Goal: Use online tool/utility: Use online tool/utility

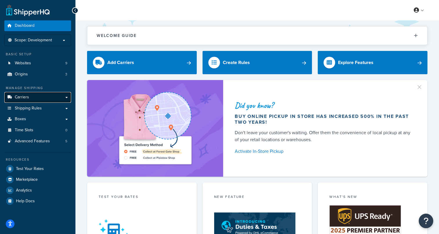
click at [29, 95] on link "Carriers" at bounding box center [37, 97] width 67 height 11
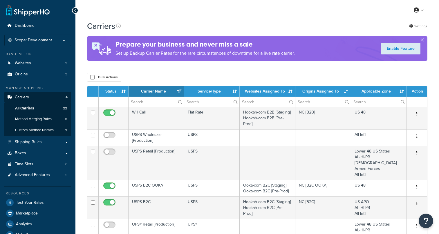
select select "15"
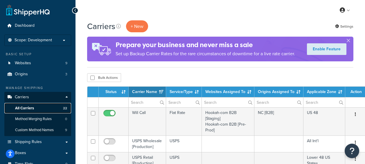
click at [28, 106] on span "All Carriers" at bounding box center [24, 108] width 19 height 5
select select "15"
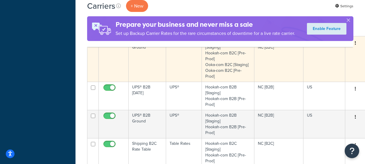
scroll to position [349, 0]
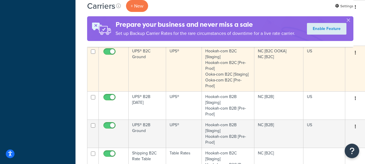
click at [142, 56] on td "UPS® B2C Ground" at bounding box center [147, 69] width 37 height 46
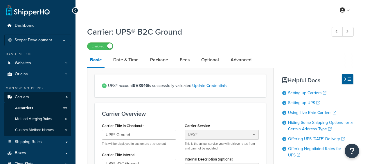
select select "ups"
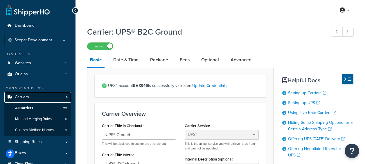
click at [26, 95] on span "Carriers" at bounding box center [22, 97] width 14 height 5
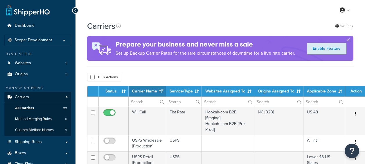
select select "15"
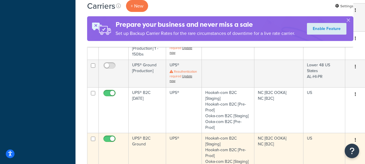
scroll to position [290, 0]
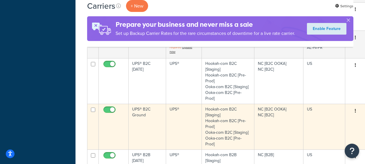
click at [142, 115] on td "UPS® B2C Ground" at bounding box center [147, 127] width 37 height 46
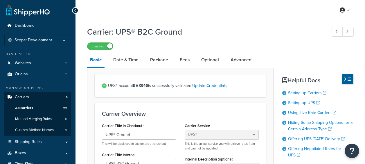
select select "ups"
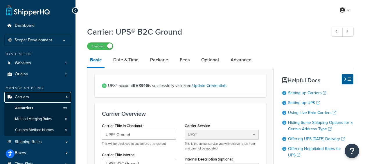
click at [47, 100] on link "Carriers" at bounding box center [37, 97] width 67 height 11
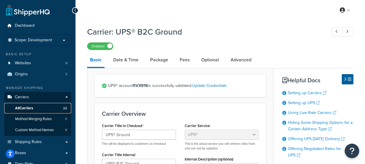
click at [48, 107] on link "All Carriers 22" at bounding box center [37, 108] width 67 height 11
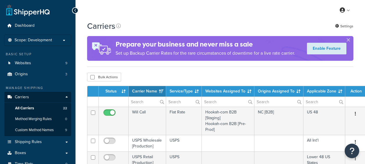
select select "15"
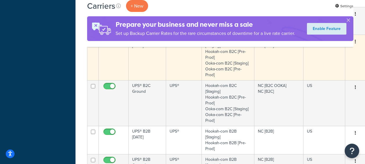
scroll to position [349, 0]
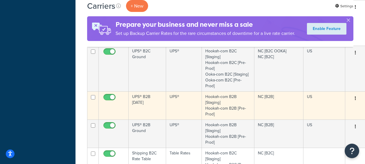
click at [144, 101] on td "UPS® B2B [DATE]" at bounding box center [147, 105] width 37 height 28
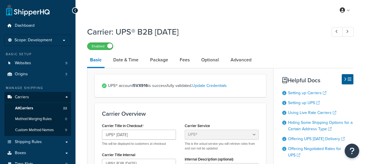
select select "ups"
drag, startPoint x: 148, startPoint y: 86, endPoint x: 133, endPoint y: 86, distance: 15.7
click at [133, 86] on span "UPS® account 5VX916 is successfully validated. Update Credentials" at bounding box center [183, 86] width 151 height 8
click at [169, 90] on div "UPS® account 5VX916 is successfully validated. Update Credentials" at bounding box center [180, 85] width 171 height 23
drag, startPoint x: 150, startPoint y: 87, endPoint x: 133, endPoint y: 88, distance: 16.6
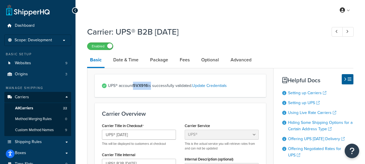
click at [133, 88] on span "UPS® account 5VX916 is successfully validated. Update Credentials" at bounding box center [183, 86] width 151 height 8
click at [29, 110] on span "All Carriers" at bounding box center [24, 108] width 18 height 5
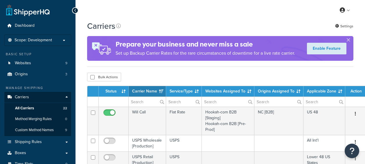
select select "15"
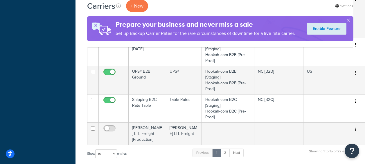
scroll to position [436, 0]
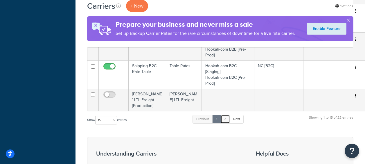
click at [224, 115] on link "2" at bounding box center [225, 119] width 10 height 9
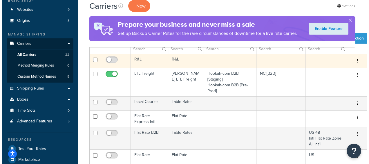
scroll to position [58, 0]
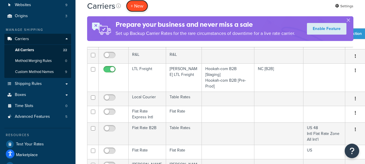
click at [140, 8] on button "+ New" at bounding box center [137, 6] width 22 height 12
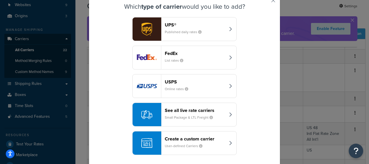
scroll to position [28, 0]
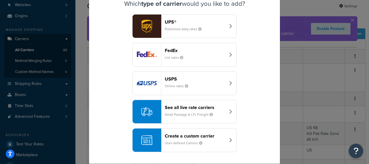
click at [211, 105] on header "See all live rate carriers" at bounding box center [195, 108] width 61 height 6
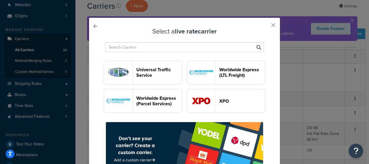
scroll to position [959, 0]
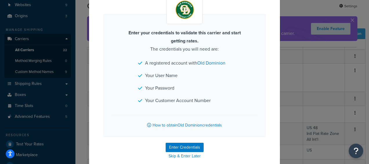
scroll to position [55, 0]
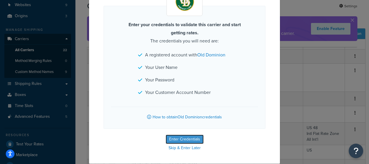
click at [186, 140] on button "Enter Credentials" at bounding box center [185, 138] width 38 height 9
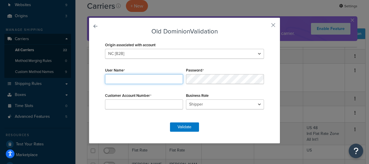
click at [132, 77] on input "User Name" at bounding box center [144, 79] width 78 height 10
click at [149, 79] on input "User Name" at bounding box center [144, 79] width 78 height 10
type input "slsfreight"
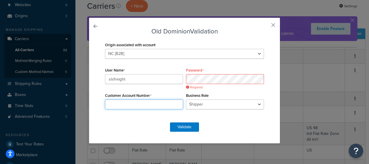
click at [132, 102] on input "Customer Account Number" at bounding box center [144, 104] width 78 height 10
type input "13553642"
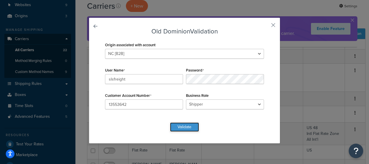
click at [180, 128] on button "Validate" at bounding box center [184, 126] width 29 height 9
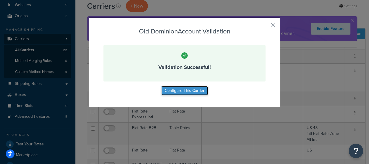
click at [182, 94] on button "Configure This Carrier" at bounding box center [185, 90] width 47 height 9
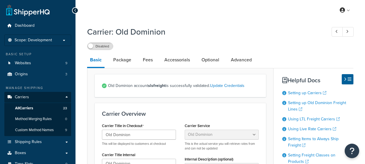
select select "dominionFreight"
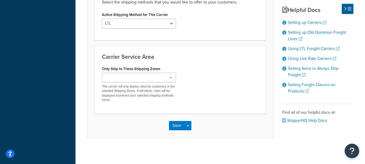
scroll to position [321, 0]
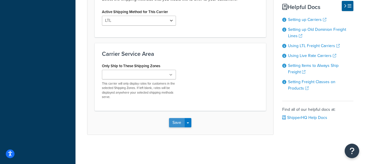
click at [179, 125] on button "Save" at bounding box center [177, 122] width 16 height 9
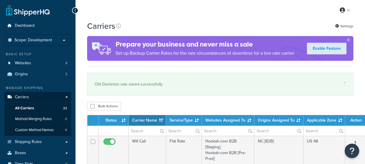
select select "15"
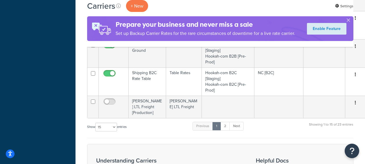
scroll to position [494, 0]
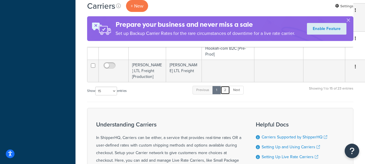
click at [229, 87] on link "2" at bounding box center [225, 90] width 10 height 9
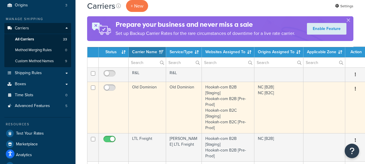
scroll to position [121, 0]
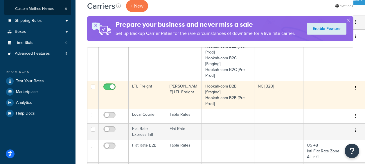
click at [144, 87] on td "LTL Freight" at bounding box center [147, 95] width 37 height 28
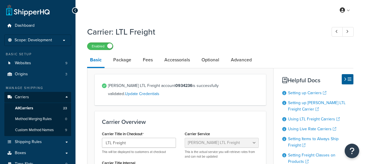
select select "saiaFreight"
click at [31, 108] on span "All Carriers" at bounding box center [24, 108] width 18 height 5
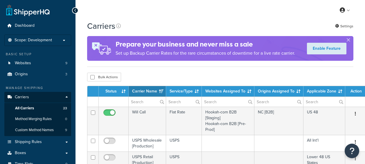
select select "15"
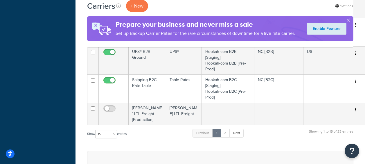
scroll to position [436, 0]
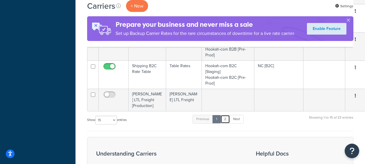
click at [226, 116] on link "2" at bounding box center [225, 119] width 10 height 9
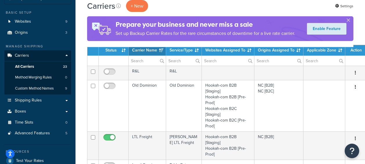
scroll to position [58, 0]
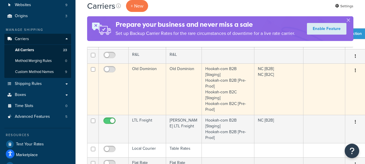
click at [148, 73] on td "Old Dominion" at bounding box center [147, 88] width 37 height 51
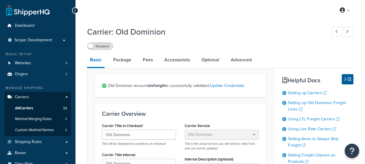
select select "dominionFreight"
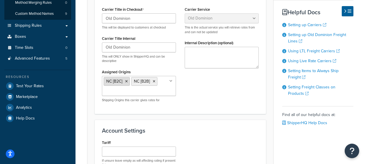
click at [126, 81] on icon at bounding box center [126, 81] width 3 height 3
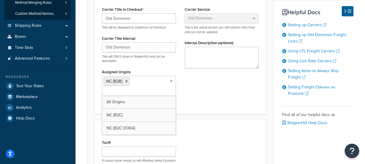
click at [230, 101] on div "Carrier Title in Checkout Old Dominion This will be displayed to customers at c…" at bounding box center [181, 55] width 166 height 101
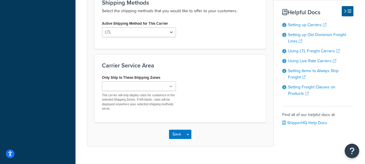
scroll to position [292, 0]
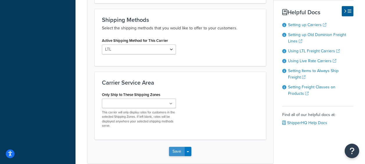
click at [175, 147] on button "Save" at bounding box center [177, 151] width 16 height 9
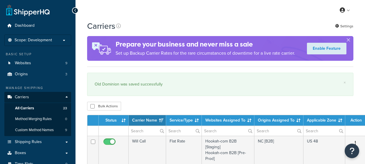
select select "15"
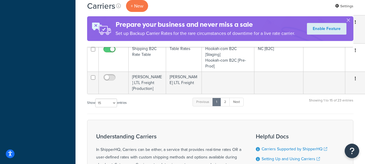
scroll to position [494, 0]
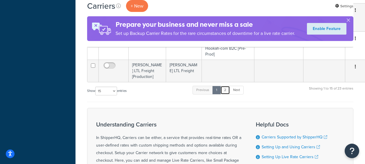
click at [225, 86] on link "2" at bounding box center [225, 90] width 10 height 9
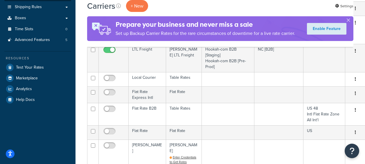
scroll to position [69, 0]
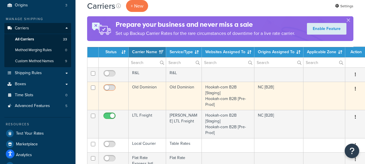
click at [110, 87] on input "checkbox" at bounding box center [110, 88] width 16 height 7
checkbox input "true"
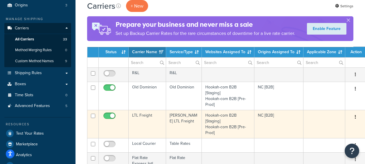
click at [108, 116] on input "checkbox" at bounding box center [110, 117] width 16 height 7
checkbox input "false"
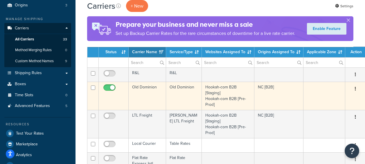
click at [149, 87] on td "Old Dominion" at bounding box center [147, 96] width 37 height 28
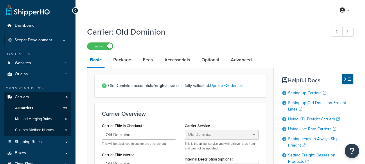
select select "dominionFreight"
click at [35, 110] on link "All Carriers 23" at bounding box center [37, 108] width 67 height 11
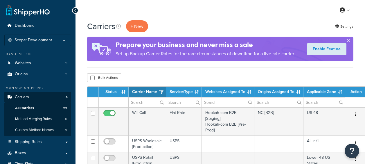
select select "15"
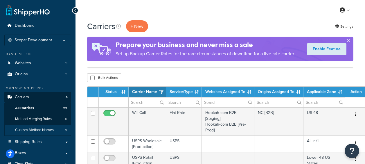
scroll to position [29, 0]
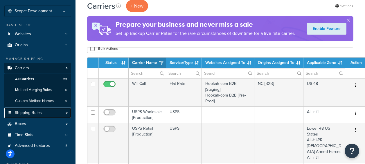
click at [38, 111] on span "Shipping Rules" at bounding box center [28, 112] width 27 height 5
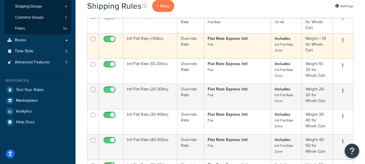
scroll to position [174, 0]
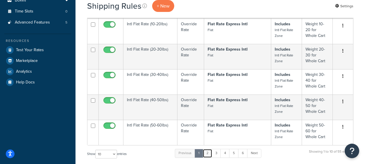
click at [210, 152] on link "2" at bounding box center [208, 153] width 10 height 9
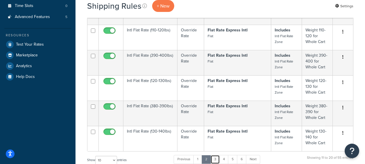
click at [219, 157] on link "3" at bounding box center [215, 159] width 9 height 9
click at [241, 160] on link "6" at bounding box center [242, 159] width 10 height 9
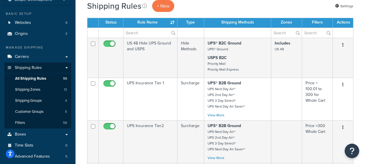
scroll to position [122, 0]
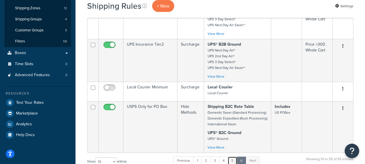
click at [233, 162] on link "5" at bounding box center [233, 160] width 10 height 9
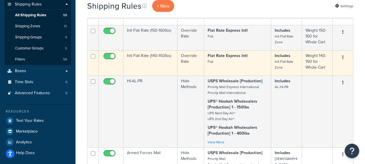
scroll to position [51, 0]
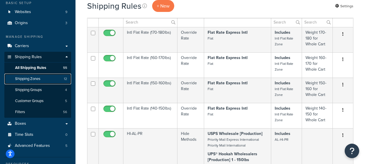
click at [33, 79] on span "Shipping Zones" at bounding box center [27, 78] width 25 height 5
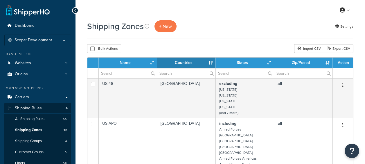
select select "15"
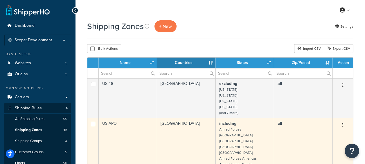
scroll to position [29, 0]
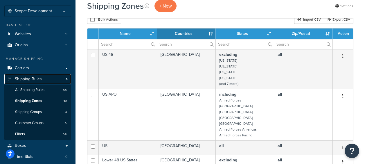
click at [64, 79] on link "Shipping Rules" at bounding box center [37, 79] width 67 height 11
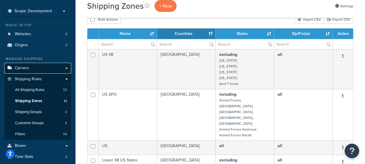
click at [62, 69] on link "Carriers" at bounding box center [37, 68] width 67 height 11
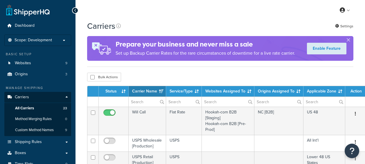
select select "15"
click at [60, 34] on ul "Dashboard Scope: Development Live Integration Test Basic Setup Websites 9 Origi…" at bounding box center [37, 129] width 67 height 219
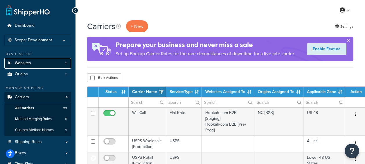
click at [48, 63] on link "Websites 9" at bounding box center [37, 63] width 67 height 11
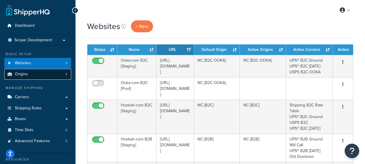
click at [17, 74] on span "Origins" at bounding box center [21, 74] width 13 height 5
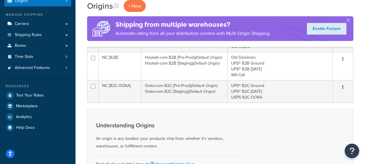
scroll to position [87, 0]
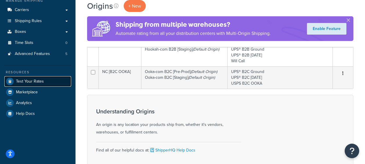
click at [28, 84] on link "Test Your Rates" at bounding box center [37, 81] width 67 height 10
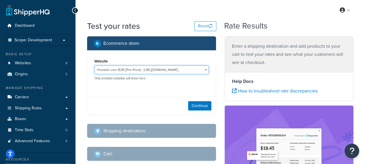
click at [204, 71] on select "Hookah-com B2B [Pre-Prod] - https://preprod-business.hookah.com/ Hookah-com B2B…" at bounding box center [151, 69] width 114 height 9
select select "e3058b76e15a1308cf44a78929decfce"
click at [94, 65] on select "Hookah-com B2B [Pre-Prod] - https://preprod-business.hookah.com/ Hookah-com B2B…" at bounding box center [151, 69] width 114 height 9
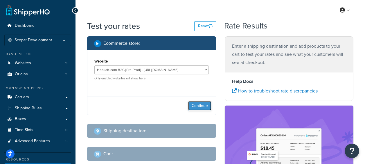
click at [206, 106] on button "Continue" at bounding box center [199, 105] width 23 height 9
select select "TX"
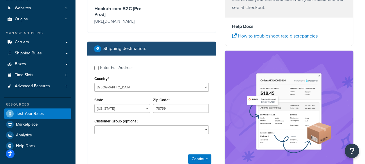
scroll to position [87, 0]
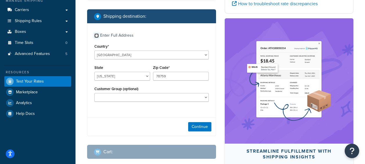
click at [98, 35] on input "Enter Full Address" at bounding box center [96, 35] width 4 height 4
checkbox input "true"
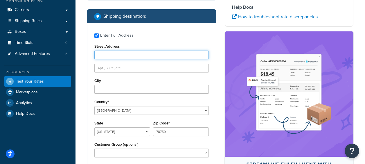
click at [102, 55] on input "Street Address" at bounding box center [151, 55] width 114 height 9
paste input "6586 Meadow Lark Dr"
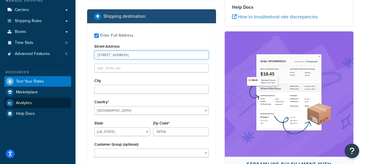
type input "6586 Meadow Lark Dr"
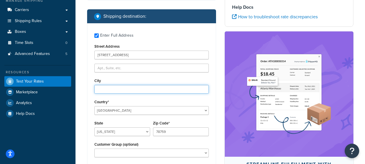
click at [102, 85] on input "City" at bounding box center [151, 89] width 114 height 9
paste input "Riverdale"
type input "Riverdale"
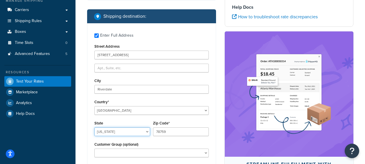
click at [144, 130] on select "Alabama Alaska American Samoa Arizona Arkansas Armed Forces Americas Armed Forc…" at bounding box center [122, 131] width 56 height 9
select select "GA"
click at [128, 133] on select "Alabama Alaska American Samoa Arizona Arkansas Armed Forces Americas Armed Forc…" at bounding box center [122, 131] width 56 height 9
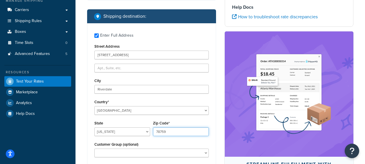
click at [159, 132] on input "78759" at bounding box center [181, 131] width 56 height 9
paste input "30296"
type input "30296"
click at [216, 133] on div "Ecommerce store : Edit Hookah-com B2C [Pre-Prod] https://preprod.hookah.com/ Sh…" at bounding box center [152, 86] width 138 height 274
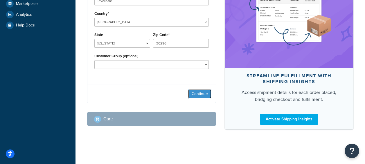
click at [199, 91] on button "Continue" at bounding box center [199, 93] width 23 height 9
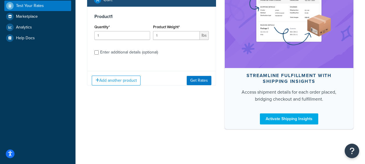
scroll to position [162, 0]
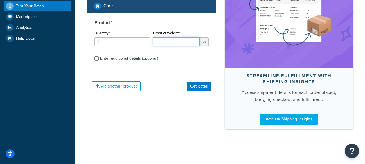
click at [175, 37] on input "1" at bounding box center [176, 41] width 47 height 9
type input "10"
click at [119, 37] on input "1" at bounding box center [122, 41] width 56 height 9
type input "2"
click at [198, 53] on label "Enter additional details (optional)" at bounding box center [154, 57] width 109 height 9
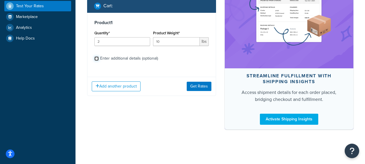
click at [99, 56] on input "Enter additional details (optional)" at bounding box center [96, 58] width 4 height 4
checkbox input "true"
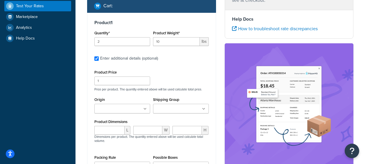
click at [111, 31] on div "Quantity* 2" at bounding box center [122, 37] width 56 height 17
click at [111, 37] on input "2" at bounding box center [122, 41] width 56 height 9
click at [180, 37] on input "10" at bounding box center [176, 41] width 47 height 9
type input "1"
type input "5"
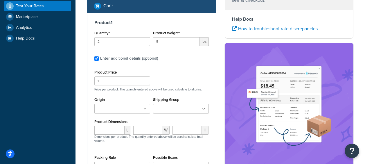
click at [202, 68] on div "Product Price 1 Price per product. The quantity entered above will be used calc…" at bounding box center [151, 79] width 117 height 23
click at [115, 76] on input "1" at bounding box center [122, 80] width 56 height 9
type input "30"
click at [201, 68] on div "Product Price 30 Price per product. The quantity entered above will be used cal…" at bounding box center [151, 79] width 117 height 23
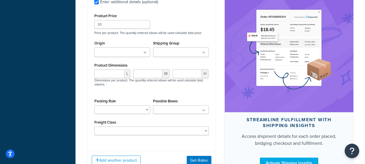
scroll to position [250, 0]
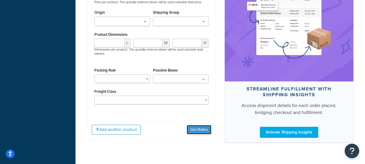
click at [195, 125] on button "Get Rates" at bounding box center [199, 129] width 25 height 9
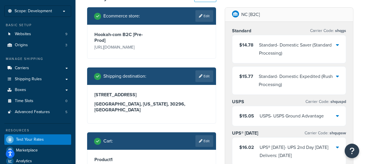
scroll to position [0, 0]
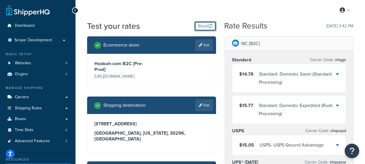
click at [205, 24] on button "Reset" at bounding box center [205, 26] width 22 height 10
select select "TX"
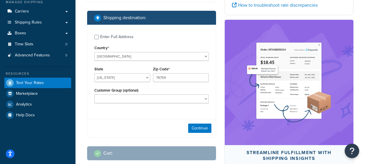
scroll to position [87, 0]
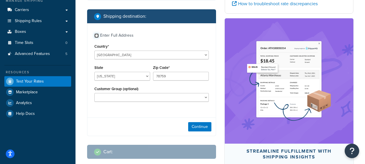
click at [97, 35] on input "Enter Full Address" at bounding box center [96, 35] width 4 height 4
checkbox input "true"
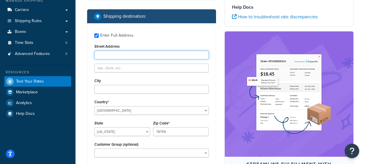
click at [119, 55] on input "Street Address" at bounding box center [151, 55] width 114 height 9
type input "6586 Meadow Lark Dr"
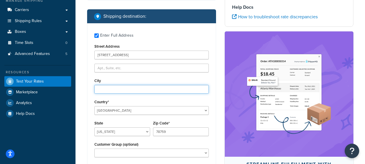
type input "Riverdale"
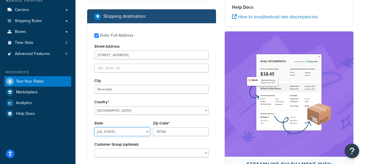
select select "GA"
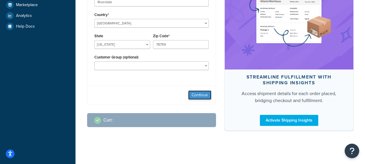
click at [198, 95] on button "Continue" at bounding box center [199, 94] width 23 height 9
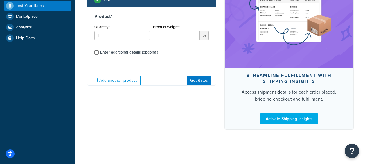
scroll to position [162, 0]
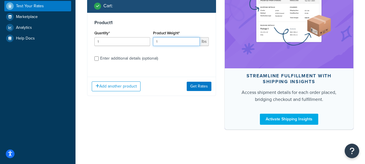
click at [159, 37] on input "1" at bounding box center [176, 41] width 47 height 9
click at [112, 37] on input "1" at bounding box center [122, 41] width 56 height 9
type input "2"
type input "6"
click at [184, 37] on input "6" at bounding box center [176, 41] width 47 height 9
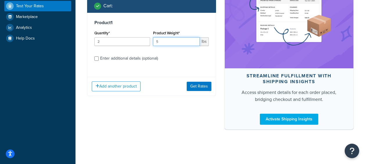
type input "5"
click at [98, 56] on input "Enter additional details (optional)" at bounding box center [96, 58] width 4 height 4
checkbox input "true"
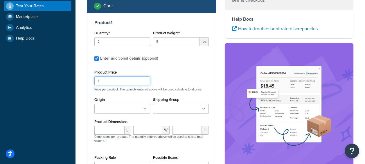
click at [119, 76] on input "1" at bounding box center [122, 80] width 56 height 9
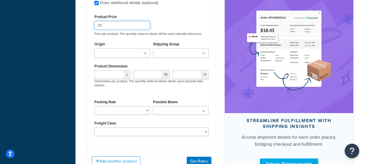
scroll to position [220, 0]
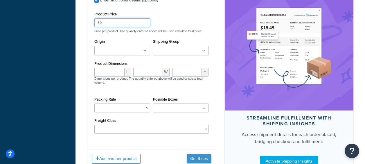
type input "30"
click at [200, 154] on button "Get Rates" at bounding box center [199, 158] width 25 height 9
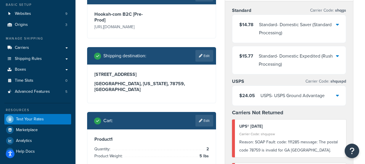
scroll to position [87, 0]
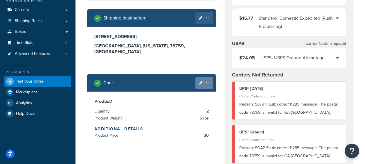
click at [202, 77] on link "Edit" at bounding box center [204, 83] width 18 height 12
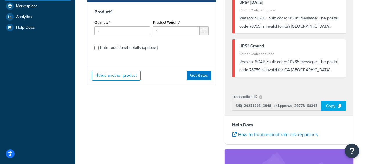
scroll to position [145, 0]
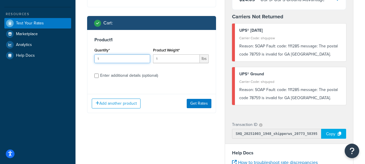
click at [135, 54] on input "1" at bounding box center [122, 58] width 56 height 9
type input "2"
type input "5"
click at [98, 73] on input "Enter additional details (optional)" at bounding box center [96, 75] width 4 height 4
checkbox input "true"
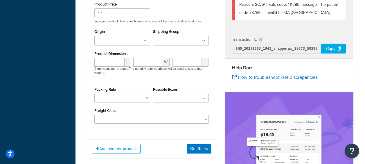
scroll to position [232, 0]
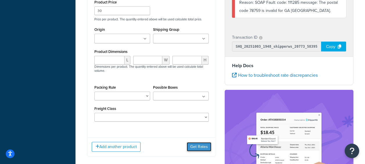
click at [199, 142] on button "Get Rates" at bounding box center [199, 146] width 25 height 9
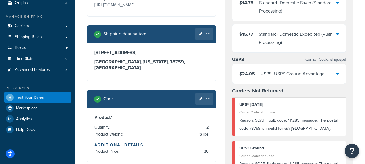
scroll to position [58, 0]
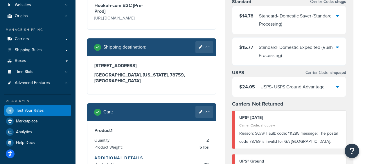
click at [340, 87] on div "$24.05 USPS - USPS Ground Advantage" at bounding box center [289, 87] width 114 height 20
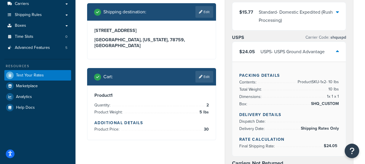
scroll to position [87, 0]
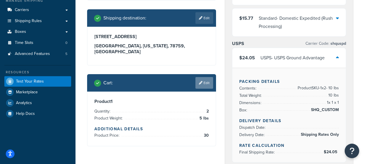
click at [209, 80] on link "Edit" at bounding box center [204, 83] width 18 height 12
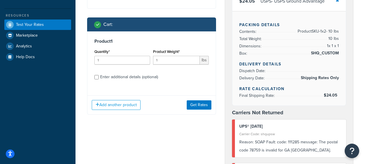
scroll to position [145, 0]
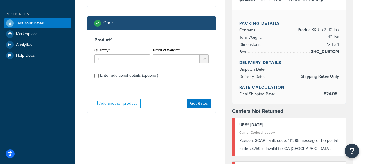
click at [182, 58] on div "Product Weight* 1 lbs" at bounding box center [181, 56] width 59 height 21
click at [179, 55] on input "1" at bounding box center [176, 58] width 47 height 9
type input "6"
type input "5"
click at [122, 54] on input "1" at bounding box center [122, 58] width 56 height 9
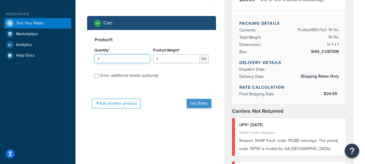
type input "2"
click at [211, 99] on button "Get Rates" at bounding box center [199, 103] width 25 height 9
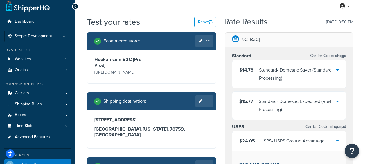
scroll to position [0, 0]
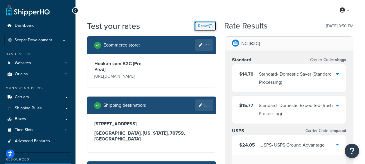
click at [199, 24] on button "Reset" at bounding box center [205, 26] width 22 height 10
select select "TX"
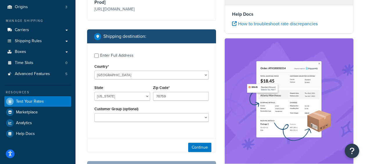
scroll to position [87, 0]
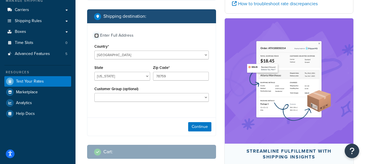
click at [98, 36] on input "Enter Full Address" at bounding box center [96, 35] width 4 height 4
checkbox input "true"
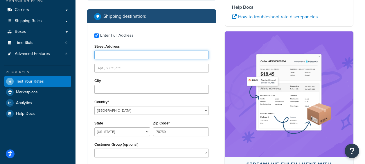
click at [122, 58] on input "Street Address" at bounding box center [151, 55] width 114 height 9
type input "6586 Meadow Lark Dr"
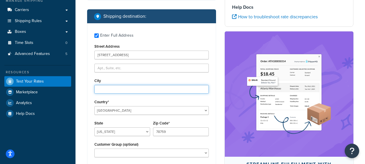
type input "Riverdale"
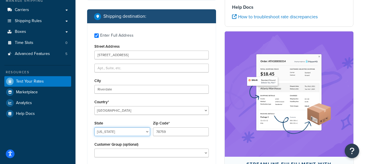
select select "GA"
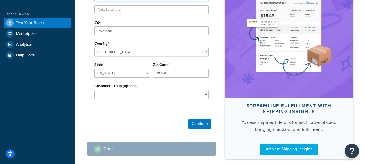
scroll to position [176, 0]
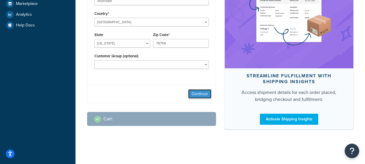
click at [201, 94] on button "Continue" at bounding box center [199, 93] width 23 height 9
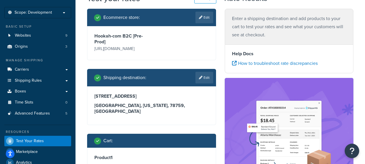
scroll to position [17, 0]
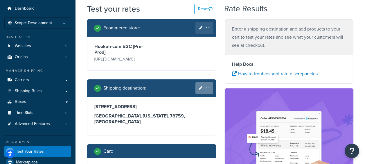
click at [209, 87] on link "Edit" at bounding box center [204, 88] width 18 height 12
select select "GA"
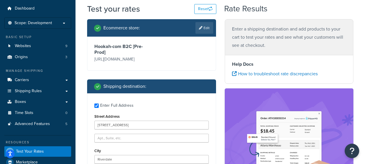
scroll to position [104, 0]
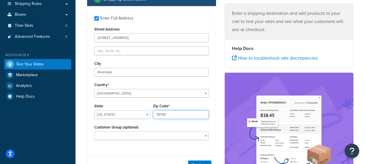
click at [166, 114] on input "78759" at bounding box center [181, 114] width 56 height 9
click at [165, 114] on input "78759" at bounding box center [181, 114] width 56 height 9
paste input "30296"
type input "30296"
click at [174, 147] on div "Enter Full Address Street Address 6586 Meadow Lark Dr City Riverdale Country* U…" at bounding box center [151, 78] width 128 height 145
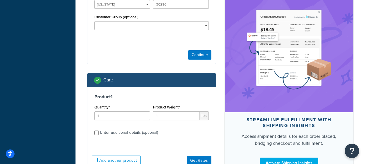
scroll to position [220, 0]
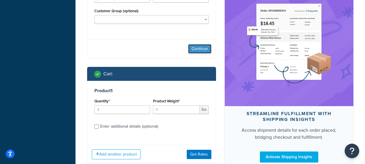
click at [201, 45] on button "Continue" at bounding box center [199, 48] width 23 height 9
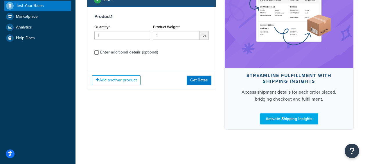
scroll to position [162, 0]
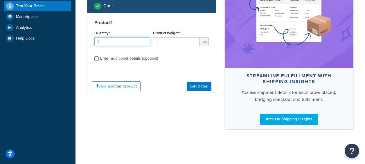
click at [125, 37] on input "1" at bounding box center [122, 41] width 56 height 9
type input "2"
click at [184, 37] on input "1" at bounding box center [176, 41] width 47 height 9
type input "5"
click at [96, 56] on input "Enter additional details (optional)" at bounding box center [96, 58] width 4 height 4
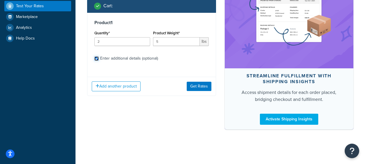
checkbox input "true"
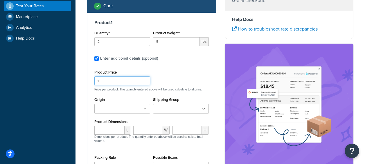
click at [115, 76] on input "1" at bounding box center [122, 80] width 56 height 9
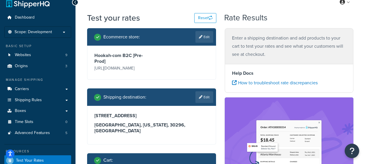
scroll to position [0, 0]
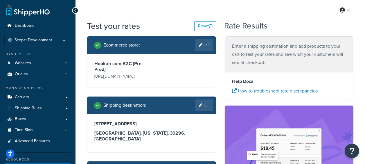
type input "30"
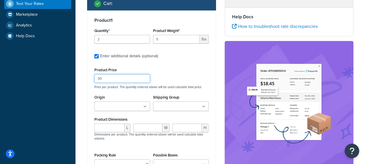
scroll to position [232, 0]
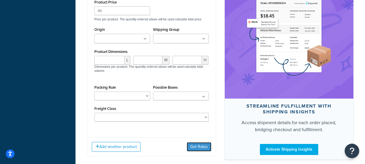
click at [200, 144] on button "Get Rates" at bounding box center [199, 146] width 25 height 9
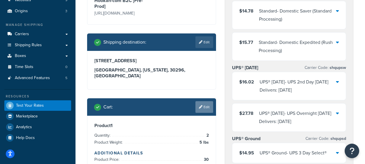
scroll to position [87, 0]
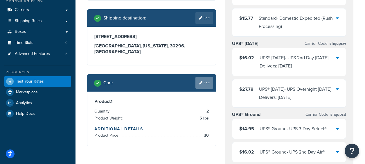
click at [207, 77] on link "Edit" at bounding box center [204, 83] width 18 height 12
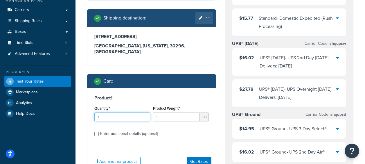
click at [126, 112] on input "1" at bounding box center [122, 116] width 56 height 9
type input "2"
type input "5"
click at [94, 132] on input "Enter additional details (optional)" at bounding box center [96, 134] width 4 height 4
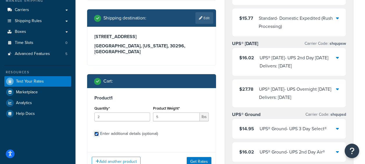
checkbox input "true"
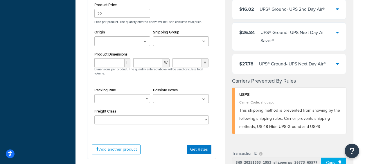
scroll to position [286, 0]
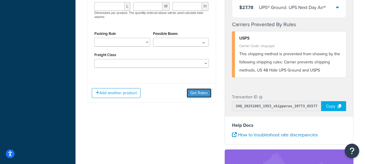
click at [196, 90] on button "Get Rates" at bounding box center [199, 92] width 25 height 9
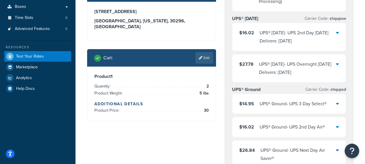
scroll to position [112, 0]
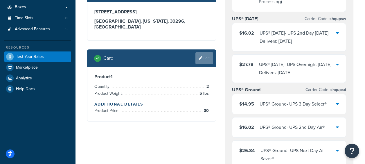
click at [204, 53] on link "Edit" at bounding box center [204, 58] width 18 height 12
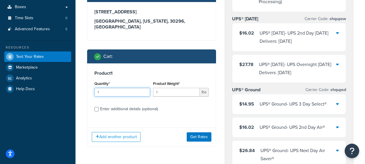
click at [135, 88] on input "1" at bounding box center [122, 92] width 56 height 9
type input "2"
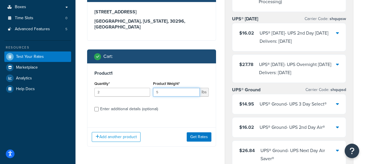
type input "5"
click at [98, 107] on input "Enter additional details (optional)" at bounding box center [96, 109] width 4 height 4
checkbox input "true"
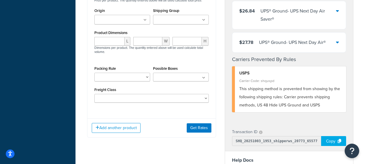
scroll to position [315, 0]
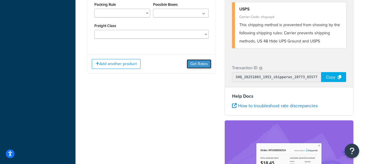
click at [200, 59] on button "Get Rates" at bounding box center [199, 63] width 25 height 9
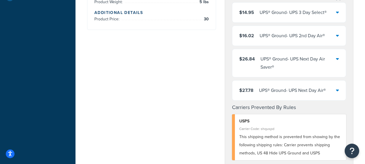
scroll to position [174, 0]
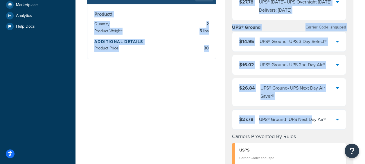
drag, startPoint x: 80, startPoint y: 3, endPoint x: 314, endPoint y: 125, distance: 263.5
click at [314, 125] on div "Test your rates Reset Rate Results 10/03/2025, 4:03 PM Ecommerce store : Edit H…" at bounding box center [221, 157] width 290 height 622
click at [197, 110] on div "Ecommerce store : Edit Hookah-com B2C [Pre-Prod] https://preprod.hookah.com/ Sh…" at bounding box center [220, 157] width 275 height 591
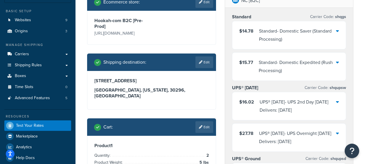
scroll to position [58, 0]
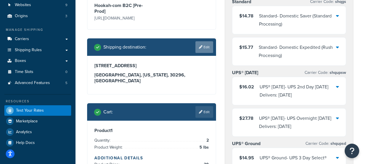
click at [206, 48] on link "Edit" at bounding box center [204, 47] width 18 height 12
select select "GA"
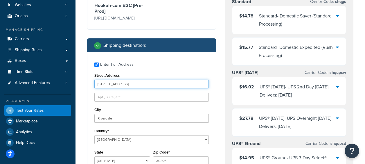
drag, startPoint x: 134, startPoint y: 83, endPoint x: 76, endPoint y: 82, distance: 58.1
paste input "504 Pine St"
type input "504 Pine St"
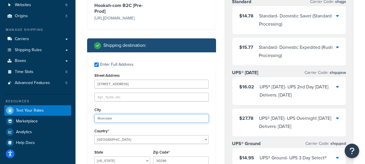
drag, startPoint x: 121, startPoint y: 117, endPoint x: 80, endPoint y: 115, distance: 40.4
paste input "Henderson"
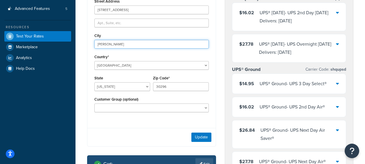
scroll to position [145, 0]
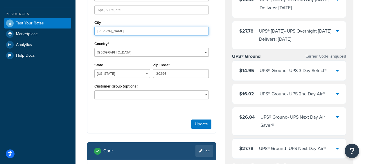
type input "Henderson"
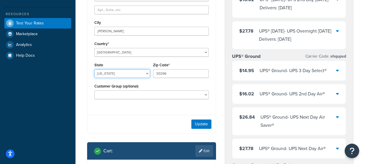
click at [130, 71] on select "Alabama Alaska American Samoa Arizona Arkansas Armed Forces Americas Armed Forc…" at bounding box center [122, 73] width 56 height 9
select select "TX"
click at [94, 69] on select "Alabama Alaska American Samoa Arizona Arkansas Armed Forces Americas Armed Forc…" at bounding box center [122, 73] width 56 height 9
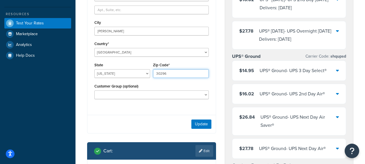
drag, startPoint x: 173, startPoint y: 74, endPoint x: 124, endPoint y: 68, distance: 49.1
click at [124, 68] on div "State Alabama Alaska American Samoa Arizona Arkansas Armed Forces Americas Arme…" at bounding box center [151, 71] width 117 height 21
paste input "75654"
type input "75654"
click at [159, 122] on div "Update" at bounding box center [151, 124] width 128 height 18
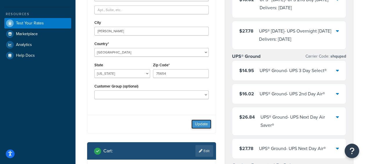
click at [209, 127] on button "Update" at bounding box center [201, 123] width 20 height 9
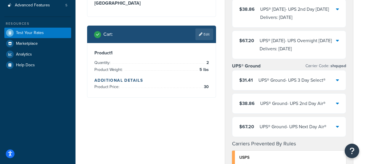
scroll to position [87, 0]
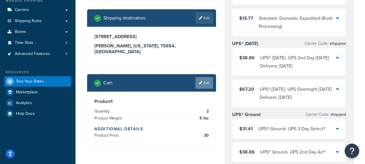
click at [208, 79] on link "Edit" at bounding box center [204, 83] width 18 height 12
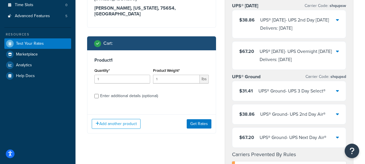
scroll to position [145, 0]
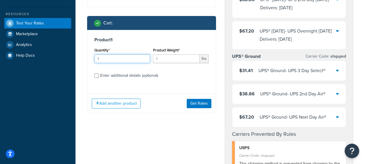
click at [120, 54] on input "1" at bounding box center [122, 58] width 56 height 9
type input "2"
type input "5"
click at [96, 73] on input "Enter additional details (optional)" at bounding box center [96, 75] width 4 height 4
checkbox input "true"
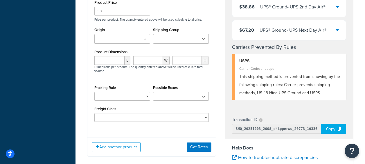
scroll to position [232, 0]
click at [207, 142] on button "Get Rates" at bounding box center [199, 146] width 25 height 9
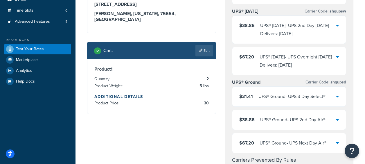
scroll to position [116, 0]
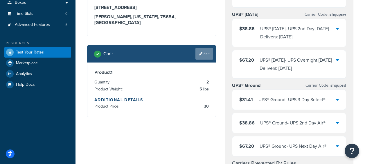
click at [207, 48] on link "Edit" at bounding box center [204, 54] width 18 height 12
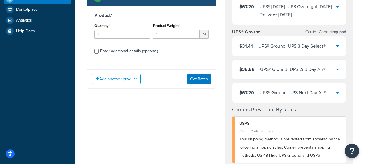
scroll to position [145, 0]
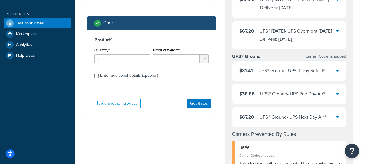
click at [119, 58] on div "Quantity* 1" at bounding box center [122, 56] width 59 height 21
click at [120, 55] on input "1" at bounding box center [122, 58] width 56 height 9
type input "2"
type input "5"
click at [98, 73] on input "Enter additional details (optional)" at bounding box center [96, 75] width 4 height 4
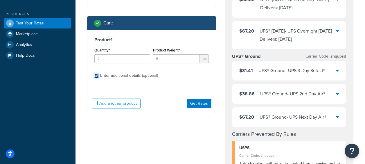
checkbox input "true"
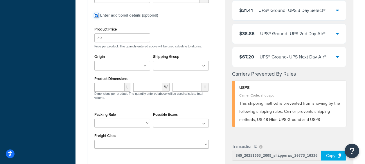
scroll to position [261, 0]
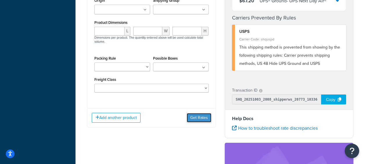
click at [201, 116] on button "Get Rates" at bounding box center [199, 117] width 25 height 9
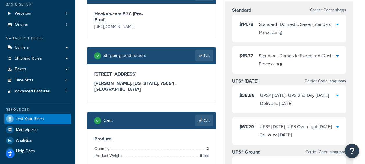
scroll to position [87, 0]
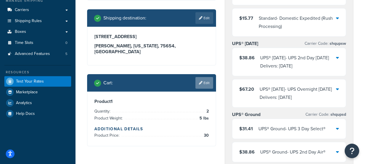
click at [204, 78] on link "Edit" at bounding box center [204, 83] width 18 height 12
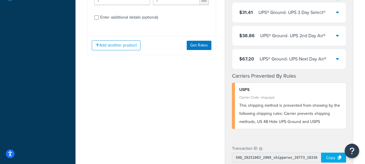
scroll to position [145, 0]
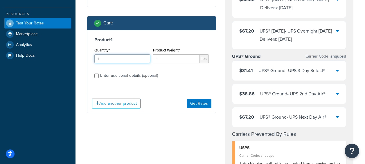
click at [125, 54] on input "1" at bounding box center [122, 58] width 56 height 9
type input "2"
type input "5"
click at [97, 73] on input "Enter additional details (optional)" at bounding box center [96, 75] width 4 height 4
checkbox input "true"
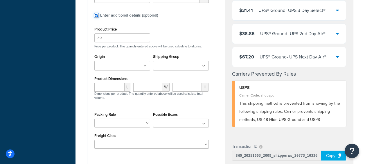
scroll to position [261, 0]
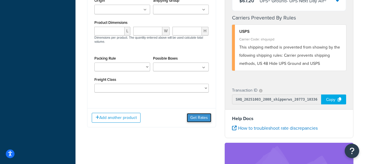
click at [202, 113] on button "Get Rates" at bounding box center [199, 117] width 25 height 9
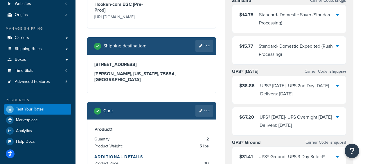
scroll to position [116, 0]
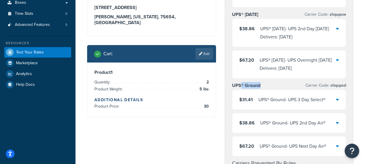
drag, startPoint x: 267, startPoint y: 87, endPoint x: 241, endPoint y: 85, distance: 25.6
click at [241, 85] on div "UPS® Ground Carrier Code: shqupsd" at bounding box center [289, 85] width 114 height 8
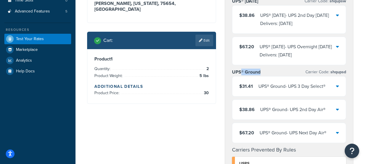
scroll to position [145, 0]
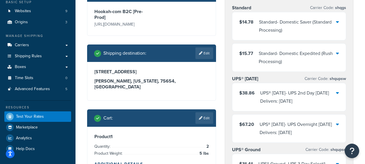
scroll to position [58, 0]
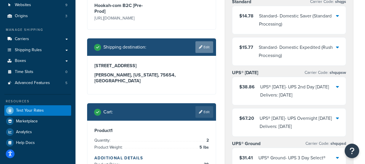
click at [205, 46] on link "Edit" at bounding box center [204, 47] width 18 height 12
select select "TX"
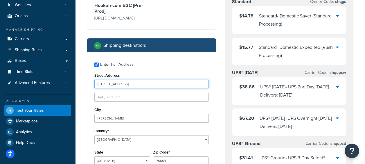
click at [124, 83] on input "504 Pine St" at bounding box center [151, 84] width 114 height 9
drag, startPoint x: 124, startPoint y: 83, endPoint x: 83, endPoint y: 79, distance: 41.4
click at [83, 79] on div "Ecommerce store : Edit Hookah-com B2C [Pre-Prod] https://preprod.hookah.com/ Sh…" at bounding box center [152, 144] width 138 height 332
paste input "200 Stratford Ln"
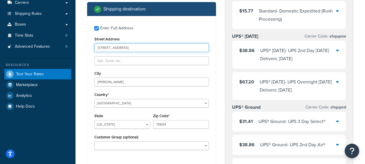
scroll to position [116, 0]
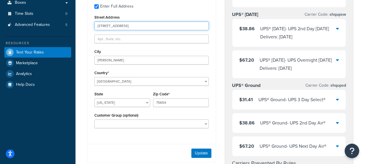
type input "200 Stratford Ln"
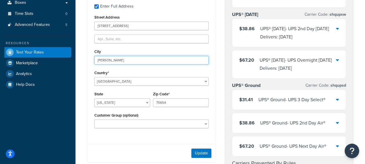
drag, startPoint x: 117, startPoint y: 60, endPoint x: 75, endPoint y: 55, distance: 42.2
paste input "Middletow"
type input "Middletown"
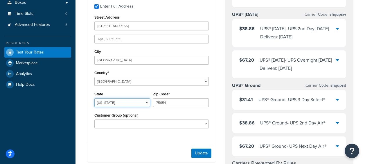
click at [130, 106] on select "Alabama Alaska American Samoa Arizona Arkansas Armed Forces Americas Armed Forc…" at bounding box center [122, 102] width 56 height 9
select select "NY"
click at [94, 98] on select "Alabama Alaska American Samoa Arizona Arkansas Armed Forces Americas Armed Forc…" at bounding box center [122, 102] width 56 height 9
click at [181, 107] on div "Zip Code* 75654" at bounding box center [181, 100] width 59 height 21
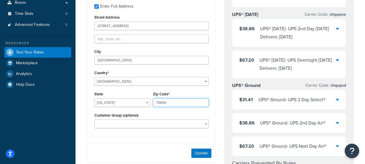
click at [181, 106] on input "75654" at bounding box center [181, 102] width 56 height 9
click at [155, 102] on input "75654" at bounding box center [181, 102] width 56 height 9
paste input "10940"
type input "10940"
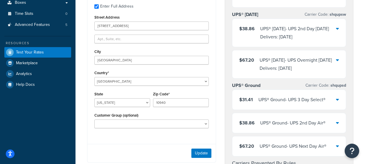
click at [216, 111] on div "Ecommerce store : Edit Hookah-com B2C [Pre-Prod] https://preprod.hookah.com/ Sh…" at bounding box center [152, 86] width 138 height 332
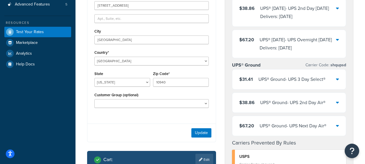
scroll to position [203, 0]
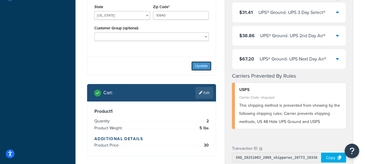
click at [199, 67] on button "Update" at bounding box center [201, 65] width 20 height 9
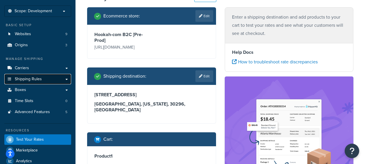
click at [40, 81] on span "Shipping Rules" at bounding box center [28, 79] width 27 height 5
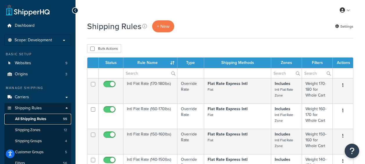
click at [31, 119] on span "All Shipping Rules" at bounding box center [30, 118] width 31 height 5
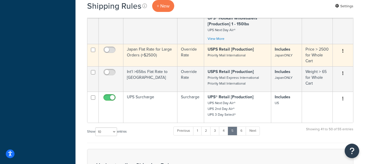
scroll to position [378, 0]
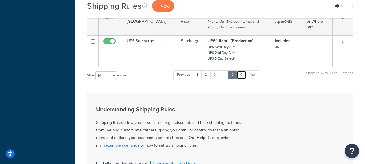
click at [244, 78] on link "6" at bounding box center [242, 74] width 10 height 9
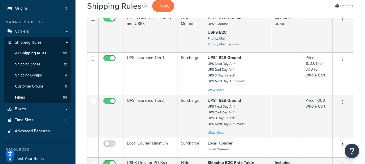
scroll to position [0, 0]
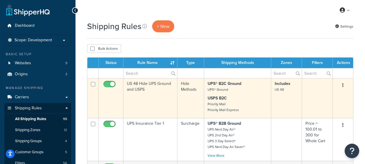
click at [153, 81] on td "US 48 Hide UPS Ground and USPS" at bounding box center [150, 98] width 54 height 40
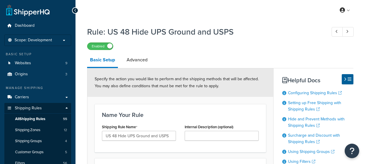
select select "HIDE"
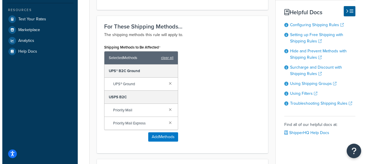
scroll to position [203, 0]
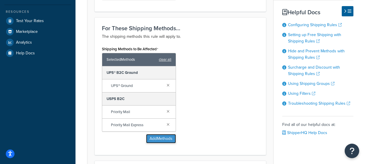
click at [155, 141] on button "Add Methods" at bounding box center [161, 138] width 30 height 9
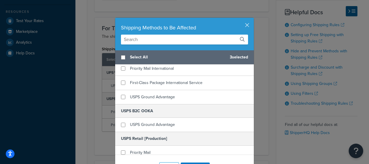
scroll to position [842, 0]
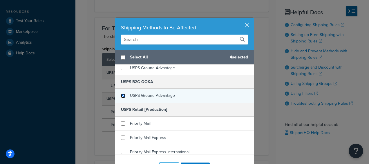
click at [123, 96] on input "checkbox" at bounding box center [123, 96] width 4 height 4
checkbox input "true"
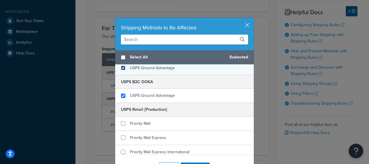
click at [121, 67] on input "checkbox" at bounding box center [123, 68] width 4 height 4
checkbox input "true"
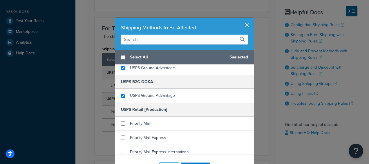
drag, startPoint x: 213, startPoint y: 30, endPoint x: 219, endPoint y: 15, distance: 16.1
click at [219, 15] on div "Shipping Methods to Be Affected Select All 5 selected Flat Rate Flat Rate Flat …" at bounding box center [184, 82] width 369 height 164
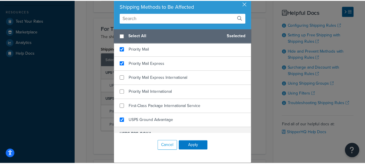
scroll to position [771, 0]
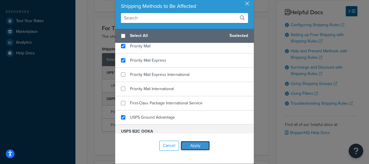
click at [202, 147] on button "Apply" at bounding box center [195, 145] width 29 height 9
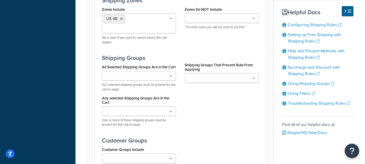
scroll to position [552, 0]
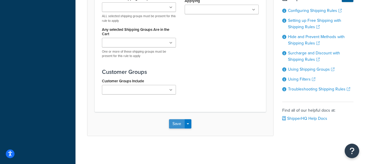
click at [179, 126] on button "Save" at bounding box center [177, 123] width 16 height 9
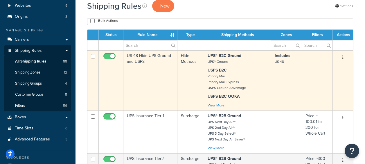
scroll to position [58, 0]
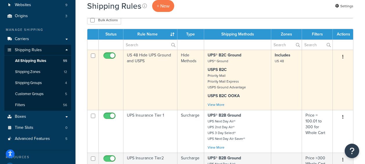
click at [138, 57] on td "US 48 Hide UPS Ground and USPS" at bounding box center [150, 80] width 54 height 60
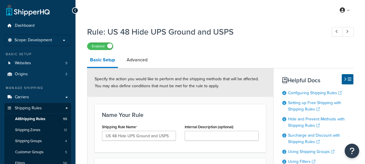
select select "HIDE"
click at [131, 59] on link "Advanced" at bounding box center [137, 60] width 27 height 14
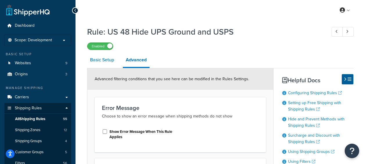
click at [105, 60] on link "Basic Setup" at bounding box center [102, 60] width 30 height 14
select select "HIDE"
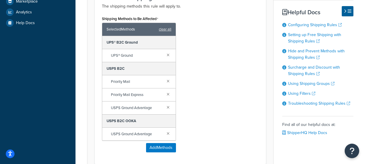
scroll to position [261, 0]
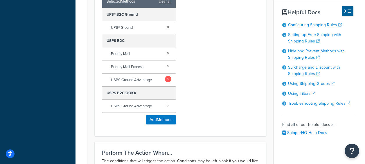
click at [169, 80] on link at bounding box center [168, 79] width 6 height 6
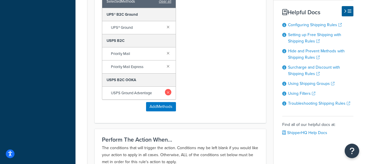
click at [168, 91] on link at bounding box center [168, 92] width 6 height 6
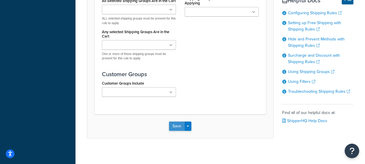
scroll to position [516, 0]
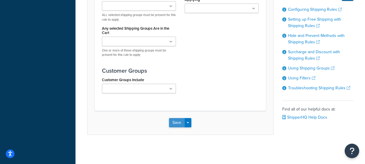
click at [176, 119] on button "Save" at bounding box center [177, 122] width 16 height 9
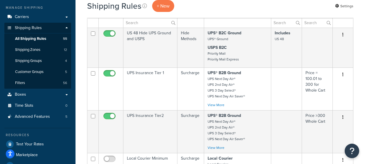
scroll to position [58, 0]
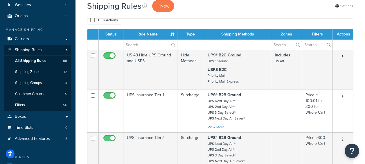
click at [150, 35] on th "Rule Name" at bounding box center [150, 34] width 54 height 10
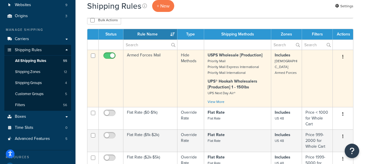
click at [145, 58] on td "Armed Forces Mail" at bounding box center [150, 78] width 54 height 57
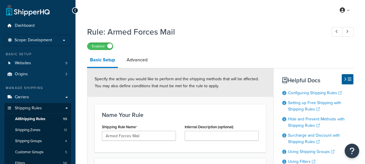
select select "HIDE"
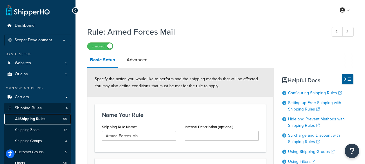
click at [35, 120] on span "All Shipping Rules" at bounding box center [30, 118] width 30 height 5
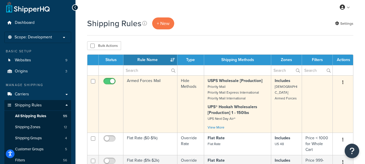
scroll to position [58, 0]
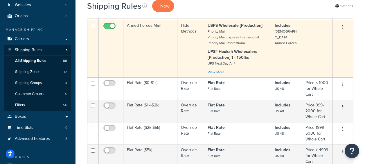
click at [149, 33] on td "Armed Forces Mail" at bounding box center [150, 48] width 54 height 57
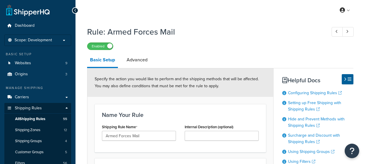
select select "HIDE"
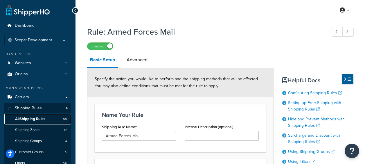
click at [27, 118] on span "All Shipping Rules" at bounding box center [30, 118] width 30 height 5
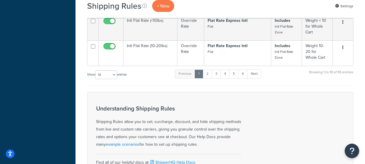
scroll to position [378, 0]
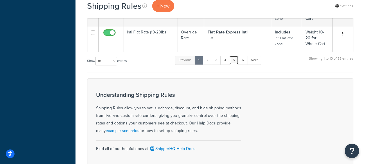
click at [235, 59] on link "5" at bounding box center [234, 60] width 10 height 9
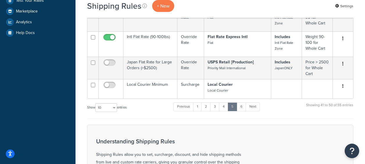
scroll to position [261, 0]
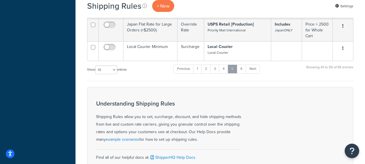
click at [231, 69] on link "5" at bounding box center [233, 68] width 10 height 9
click at [243, 66] on link "6" at bounding box center [242, 68] width 10 height 9
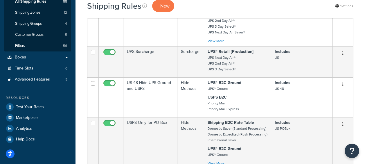
scroll to position [174, 0]
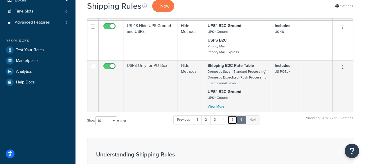
click at [235, 120] on link "5" at bounding box center [233, 119] width 10 height 9
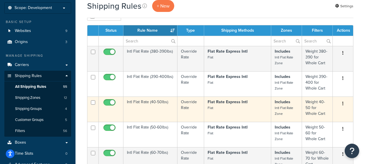
scroll to position [0, 0]
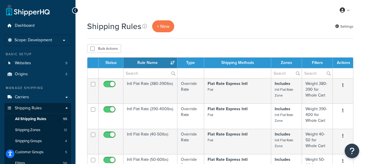
click at [174, 63] on th "Rule Name" at bounding box center [150, 63] width 54 height 10
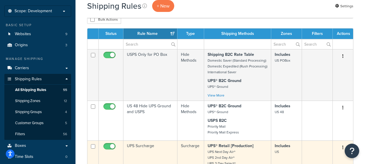
scroll to position [58, 0]
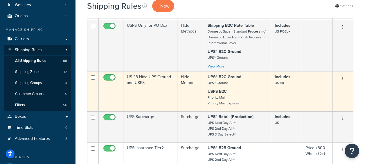
click at [148, 86] on td "US 48 Hide UPS Ground and USPS" at bounding box center [150, 91] width 54 height 40
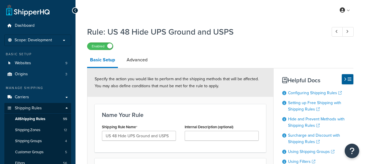
select select "HIDE"
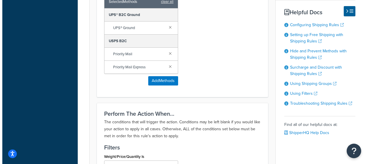
scroll to position [261, 0]
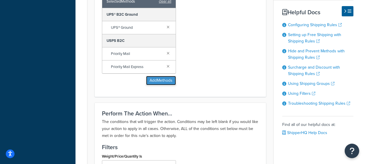
click at [152, 79] on button "Add Methods" at bounding box center [161, 80] width 30 height 9
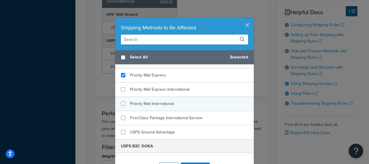
scroll to position [813, 0]
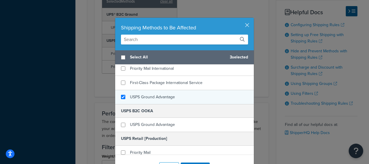
checkbox input "true"
click at [124, 98] on div "USPS Ground Advantage" at bounding box center [184, 97] width 139 height 14
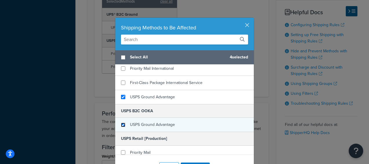
click at [121, 123] on input "checkbox" at bounding box center [123, 125] width 4 height 4
checkbox input "true"
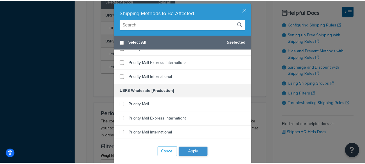
scroll to position [21, 0]
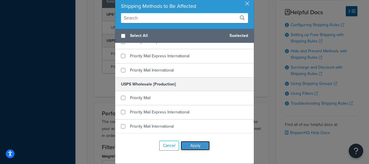
click at [195, 143] on button "Apply" at bounding box center [195, 145] width 29 height 9
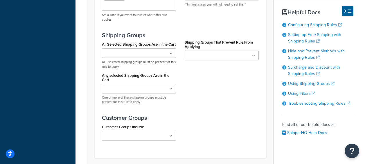
scroll to position [523, 0]
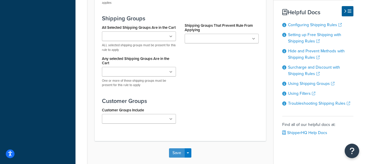
click at [177, 154] on button "Save" at bounding box center [177, 152] width 16 height 9
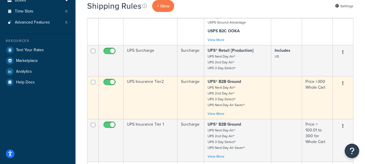
scroll to position [145, 0]
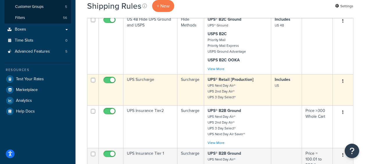
click at [140, 79] on td "UPS Surcharge" at bounding box center [150, 89] width 54 height 31
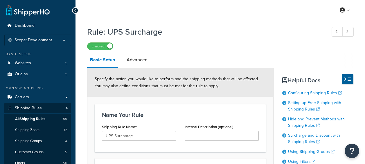
select select "SURCHARGE"
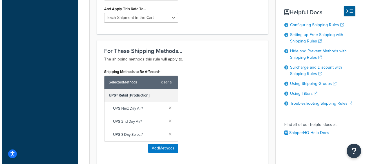
scroll to position [290, 0]
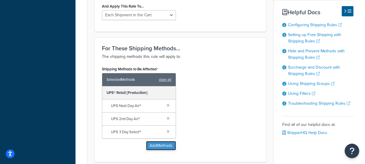
click at [162, 141] on button "Add Methods" at bounding box center [161, 145] width 30 height 9
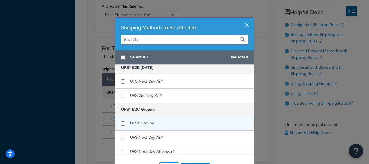
scroll to position [465, 0]
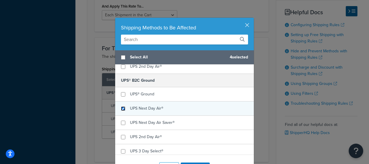
click at [121, 109] on input "checkbox" at bounding box center [123, 108] width 4 height 4
checkbox input "true"
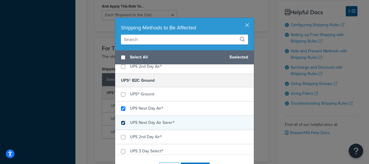
click at [122, 123] on input "checkbox" at bounding box center [123, 123] width 4 height 4
checkbox input "true"
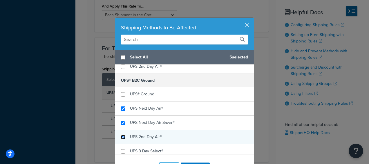
click at [122, 139] on input "checkbox" at bounding box center [123, 137] width 4 height 4
checkbox input "true"
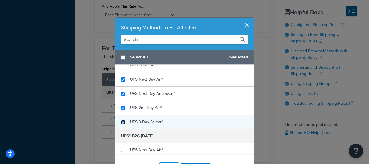
click at [121, 121] on input "checkbox" at bounding box center [123, 122] width 4 height 4
checkbox input "true"
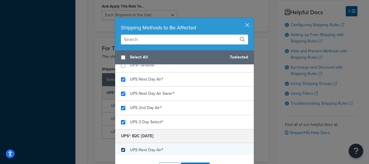
click at [123, 149] on input "checkbox" at bounding box center [123, 150] width 4 height 4
checkbox input "true"
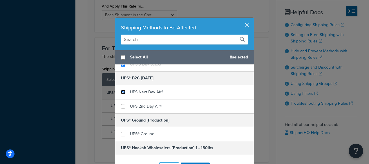
scroll to position [552, 0]
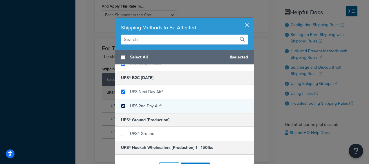
click at [122, 105] on input "checkbox" at bounding box center [123, 106] width 4 height 4
checkbox input "true"
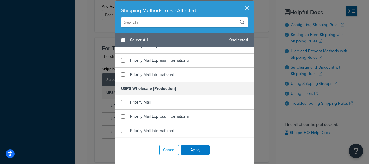
scroll to position [21, 0]
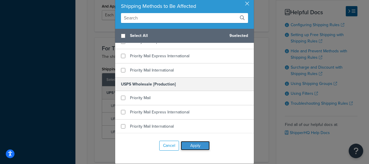
click at [195, 145] on button "Apply" at bounding box center [195, 145] width 29 height 9
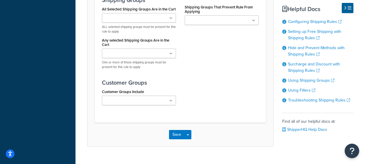
scroll to position [674, 0]
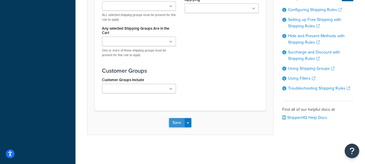
click at [180, 125] on button "Save" at bounding box center [177, 122] width 16 height 9
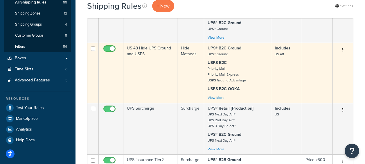
scroll to position [145, 0]
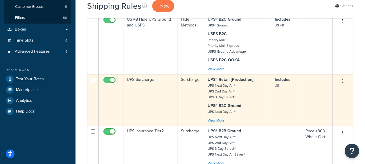
click at [140, 85] on td "UPS Surcharge" at bounding box center [150, 99] width 54 height 51
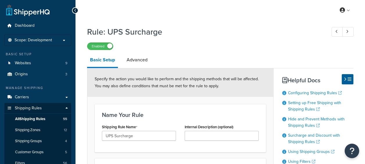
select select "SURCHARGE"
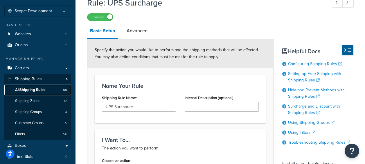
click at [37, 89] on span "All Shipping Rules" at bounding box center [30, 89] width 30 height 5
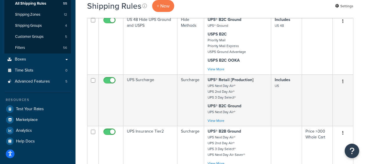
scroll to position [145, 0]
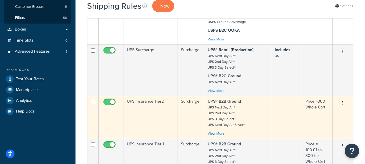
click at [138, 105] on td "UPS Insurance Tier2" at bounding box center [150, 117] width 54 height 43
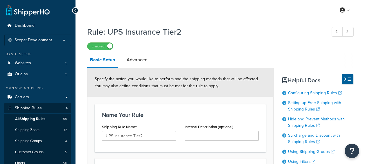
select select "SURCHARGE"
select select "ORDER"
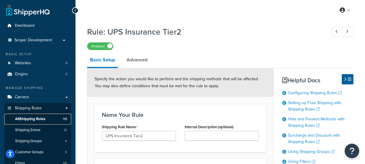
click at [24, 119] on span "All Shipping Rules" at bounding box center [30, 118] width 30 height 5
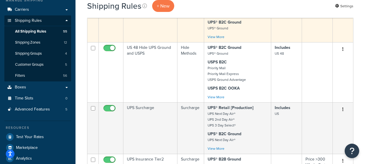
scroll to position [116, 0]
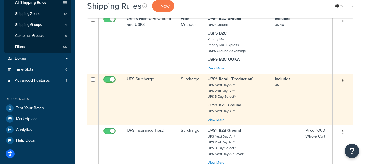
click at [135, 80] on td "UPS Surcharge" at bounding box center [150, 98] width 54 height 51
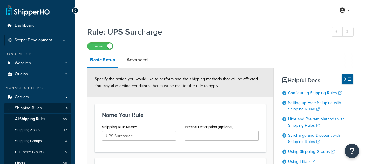
select select "SURCHARGE"
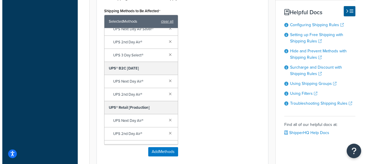
scroll to position [40, 0]
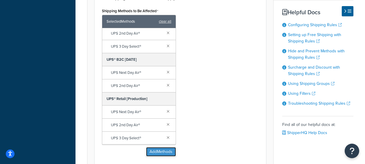
click at [153, 153] on button "Add Methods" at bounding box center [161, 151] width 30 height 9
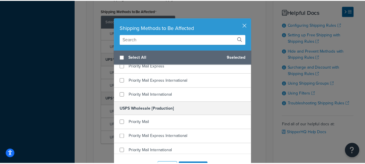
scroll to position [917, 0]
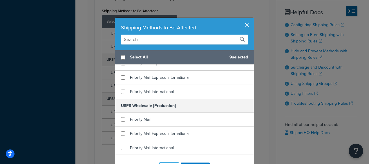
click at [253, 19] on button "button" at bounding box center [253, 18] width 1 height 1
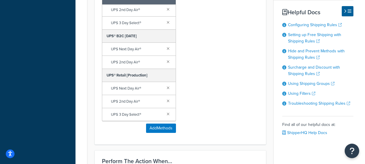
scroll to position [349, 0]
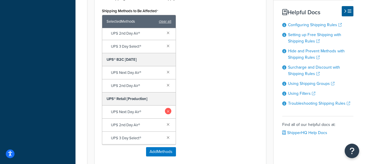
click at [166, 112] on link at bounding box center [168, 111] width 6 height 6
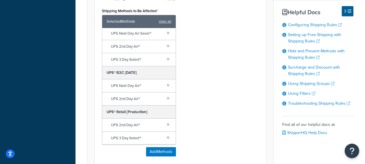
scroll to position [27, 0]
click at [165, 125] on link at bounding box center [168, 124] width 6 height 6
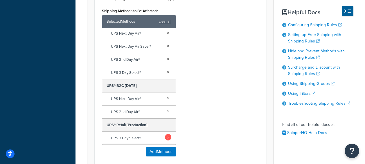
click at [165, 138] on link at bounding box center [168, 137] width 6 height 6
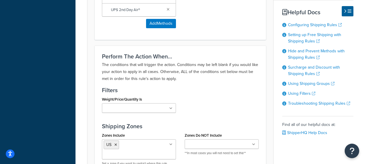
scroll to position [494, 0]
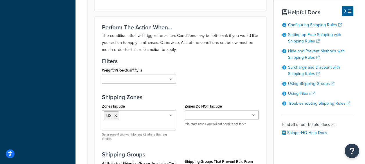
click at [170, 77] on ul at bounding box center [139, 79] width 74 height 10
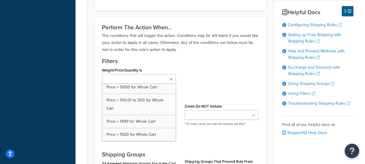
scroll to position [0, 0]
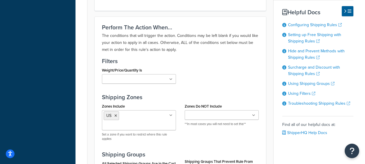
click at [192, 88] on div "Perform The Action When... The conditions that will trigger the action. Conditi…" at bounding box center [180, 147] width 171 height 260
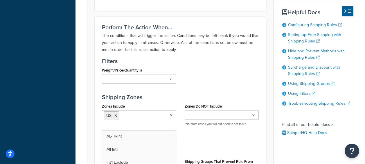
click at [171, 115] on icon at bounding box center [171, 115] width 3 height 3
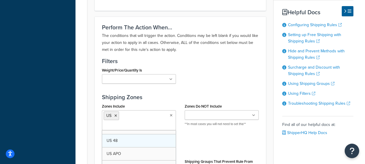
scroll to position [86, 0]
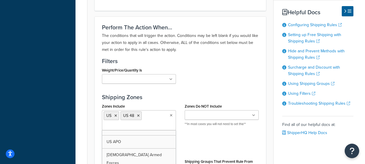
click at [244, 143] on div "Zones Include US US 48 [GEOGRAPHIC_DATA]-HI-PR All Int'l Int'l Exclude Intl Fla…" at bounding box center [181, 124] width 166 height 44
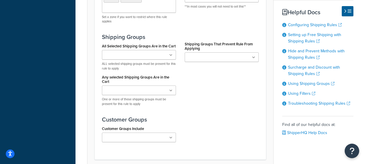
scroll to position [662, 0]
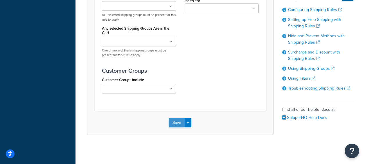
click at [176, 124] on button "Save" at bounding box center [177, 122] width 16 height 9
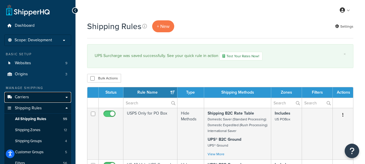
click at [24, 95] on span "Carriers" at bounding box center [22, 97] width 14 height 5
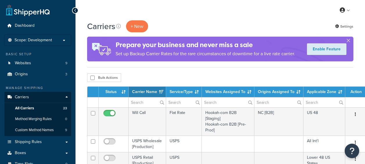
select select "15"
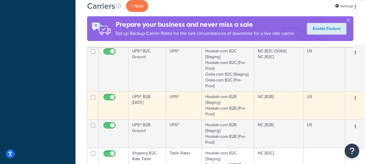
scroll to position [320, 0]
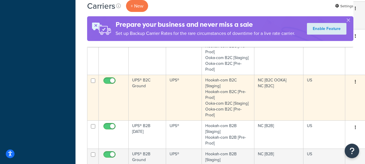
click at [145, 88] on td "UPS® B2C Ground" at bounding box center [147, 98] width 37 height 46
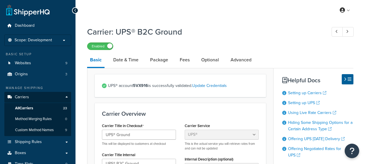
select select "ups"
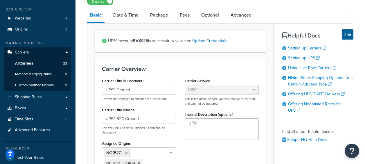
scroll to position [87, 0]
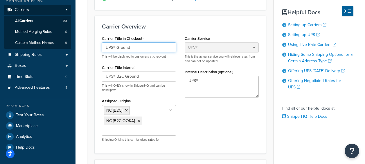
click at [132, 49] on input "UPS® Ground" at bounding box center [139, 47] width 74 height 10
click at [246, 130] on div "Carrier Title in Checkout UPS® Ground This will be displayed to customers at ch…" at bounding box center [181, 90] width 166 height 112
click at [131, 47] on input "UPS® Ground" at bounding box center [139, 47] width 74 height 10
type input "UPS"
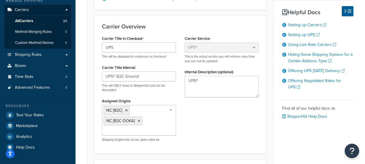
click at [203, 115] on div "Carrier Title in Checkout UPS This will be displayed to customers at checkout C…" at bounding box center [181, 90] width 166 height 112
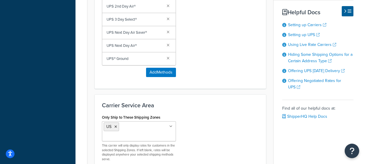
scroll to position [490, 0]
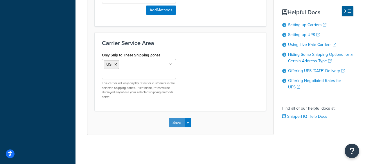
click at [176, 122] on button "Save" at bounding box center [177, 122] width 16 height 9
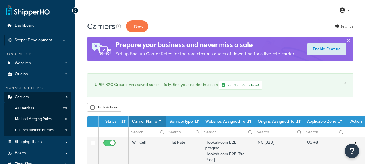
select select "15"
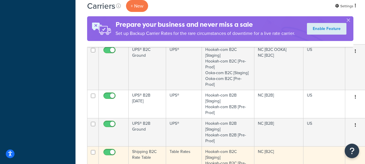
scroll to position [349, 0]
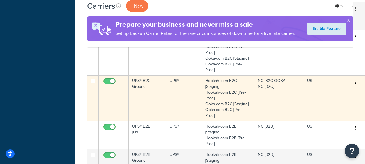
click at [143, 86] on td "UPS® B2C Ground" at bounding box center [147, 98] width 37 height 46
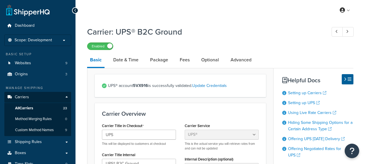
select select "ups"
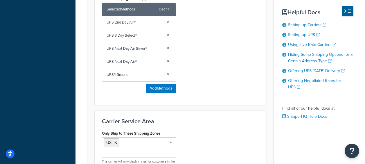
scroll to position [490, 0]
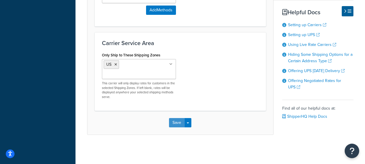
click at [178, 125] on button "Save" at bounding box center [177, 122] width 16 height 9
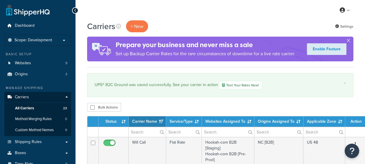
select select "15"
click at [26, 107] on span "All Carriers" at bounding box center [24, 108] width 19 height 5
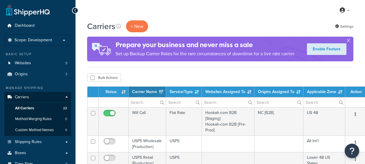
select select "15"
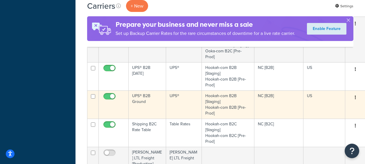
scroll to position [320, 0]
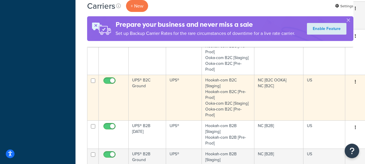
click at [143, 86] on td "UPS® B2C Ground" at bounding box center [147, 98] width 37 height 46
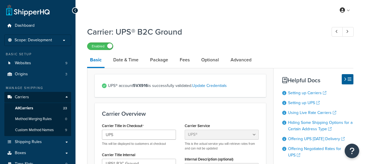
select select "ups"
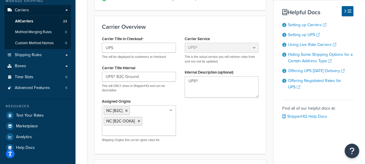
scroll to position [87, 0]
drag, startPoint x: 145, startPoint y: 79, endPoint x: 113, endPoint y: 78, distance: 31.7
click at [113, 78] on input "UPS® B2C Ground" at bounding box center [139, 76] width 74 height 10
click at [146, 76] on input "UPS® B2C Ground" at bounding box center [139, 76] width 74 height 10
drag, startPoint x: 146, startPoint y: 77, endPoint x: 125, endPoint y: 76, distance: 20.9
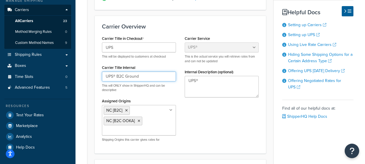
click at [125, 76] on input "UPS® B2C Ground" at bounding box center [139, 76] width 74 height 10
type input "UPS® B2C"
click at [249, 129] on div "Carrier Title in Checkout UPS This will be displayed to customers at checkout C…" at bounding box center [181, 90] width 166 height 112
drag, startPoint x: 128, startPoint y: 78, endPoint x: 89, endPoint y: 71, distance: 40.4
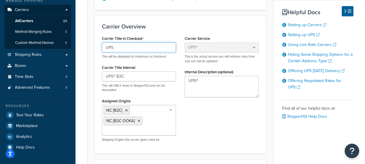
click at [124, 50] on input "UPS" at bounding box center [139, 47] width 74 height 10
drag, startPoint x: 124, startPoint y: 49, endPoint x: 101, endPoint y: 46, distance: 23.1
click at [101, 46] on div "Carrier Title in Checkout UPS This will be displayed to customers at checkout C…" at bounding box center [139, 90] width 83 height 112
paste input "® B2C"
type input "UPS® B2C"
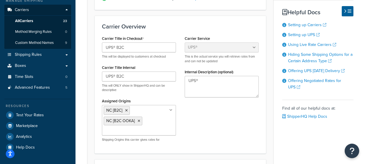
click at [234, 132] on div "Carrier Title in Checkout UPS® B2C This will be displayed to customers at check…" at bounding box center [181, 90] width 166 height 112
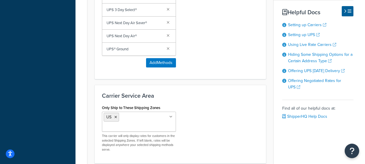
scroll to position [465, 0]
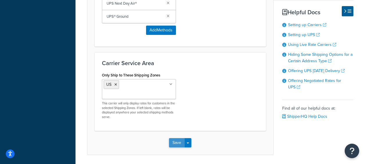
click at [180, 147] on button "Save" at bounding box center [177, 142] width 16 height 9
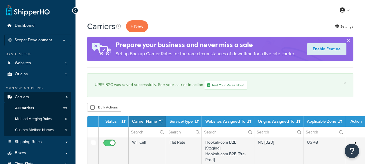
select select "15"
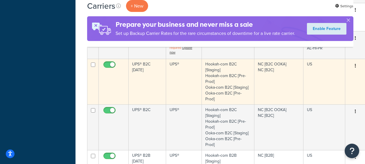
scroll to position [349, 0]
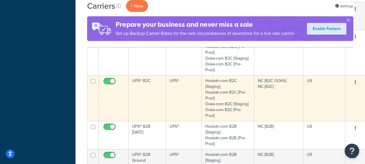
click at [146, 82] on td "UPS® B2C" at bounding box center [147, 98] width 37 height 46
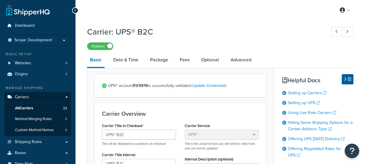
select select "ups"
click at [232, 62] on link "Advanced" at bounding box center [241, 60] width 27 height 14
select select "false"
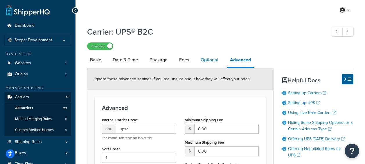
click at [204, 61] on link "Optional" at bounding box center [210, 60] width 24 height 14
select select "business"
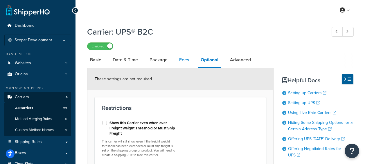
click at [184, 58] on link "Fees" at bounding box center [184, 60] width 16 height 14
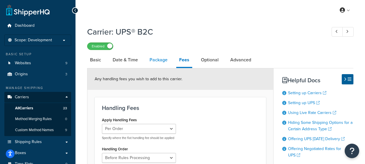
click at [159, 60] on link "Package" at bounding box center [159, 60] width 24 height 14
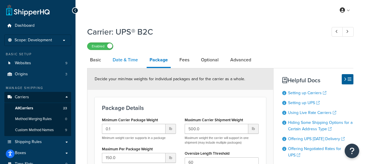
click at [127, 57] on link "Date & Time" at bounding box center [125, 60] width 31 height 14
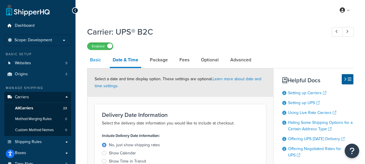
click at [99, 60] on link "Basic" at bounding box center [95, 60] width 17 height 14
select select "ups"
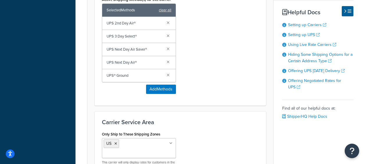
scroll to position [378, 0]
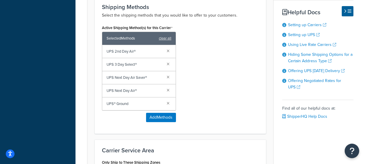
click at [114, 53] on span "UPS 2nd Day Air®" at bounding box center [134, 51] width 55 height 8
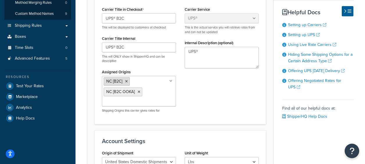
scroll to position [58, 0]
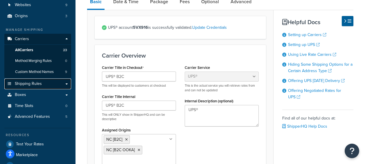
click at [33, 84] on span "Shipping Rules" at bounding box center [28, 83] width 27 height 5
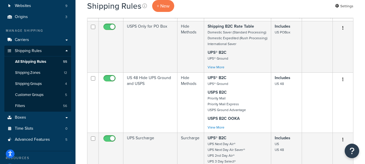
scroll to position [29, 0]
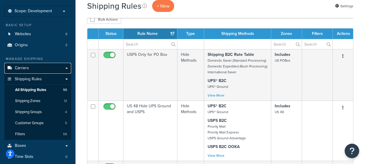
click at [40, 71] on link "Carriers" at bounding box center [37, 68] width 67 height 11
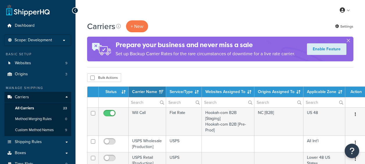
select select "15"
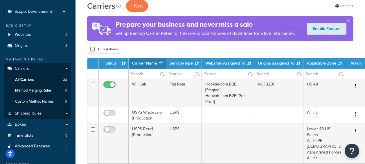
scroll to position [29, 0]
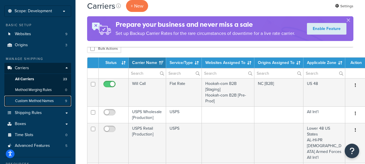
click at [35, 100] on span "Custom Method Names" at bounding box center [34, 100] width 39 height 5
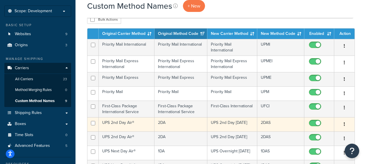
scroll to position [58, 0]
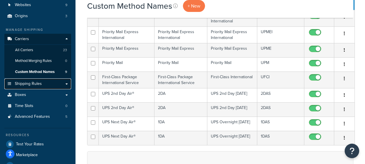
click at [34, 81] on span "Shipping Rules" at bounding box center [28, 83] width 27 height 5
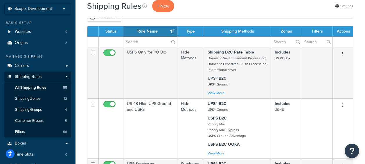
scroll to position [29, 0]
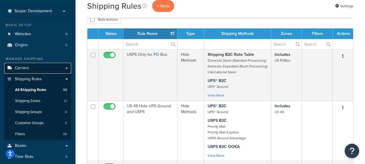
click at [42, 65] on link "Carriers" at bounding box center [37, 68] width 67 height 11
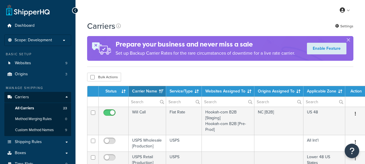
select select "15"
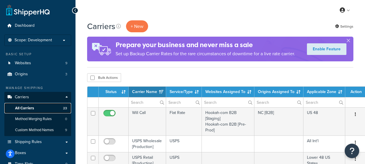
click at [28, 106] on span "All Carriers" at bounding box center [24, 108] width 19 height 5
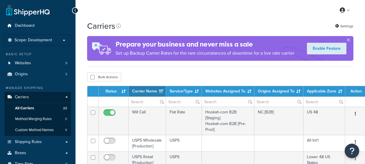
select select "15"
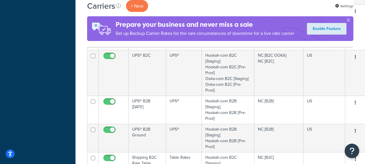
scroll to position [349, 0]
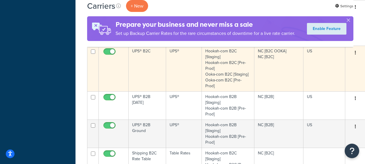
click at [145, 53] on td "UPS® B2C" at bounding box center [147, 69] width 37 height 46
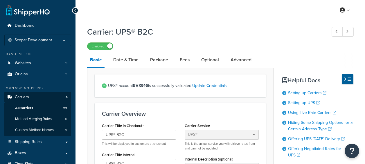
select select "ups"
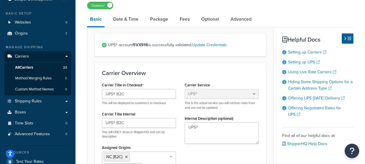
scroll to position [58, 0]
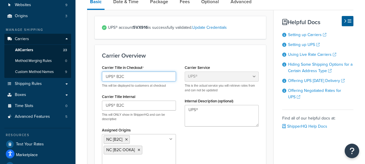
click at [144, 79] on input "UPS® B2C" at bounding box center [139, 76] width 74 height 10
drag, startPoint x: 139, startPoint y: 79, endPoint x: 117, endPoint y: 80, distance: 21.2
click at [117, 80] on input "UPS® Ground" at bounding box center [139, 76] width 74 height 10
type input "UPS® Ground"
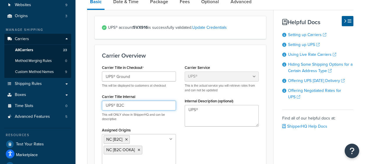
click at [144, 106] on input "UPS® B2C" at bounding box center [139, 106] width 74 height 10
paste input "Ground"
type input "UPS® B2C Ground"
click at [226, 150] on div "Carrier Title in Checkout UPS® Ground This will be displayed to customers at ch…" at bounding box center [181, 119] width 166 height 112
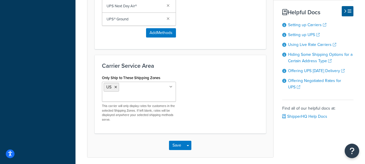
scroll to position [490, 0]
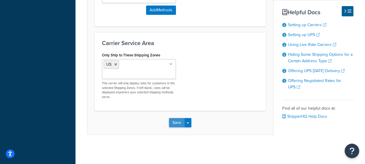
click at [180, 120] on button "Save" at bounding box center [177, 122] width 16 height 9
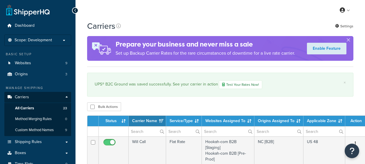
select select "15"
